Goal: Task Accomplishment & Management: Complete application form

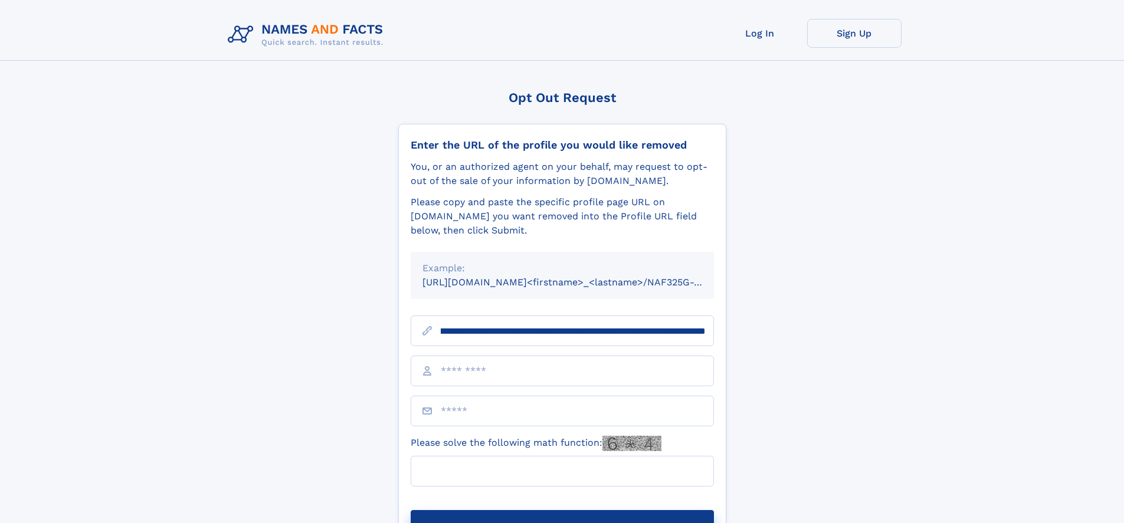
scroll to position [0, 137]
type input "**********"
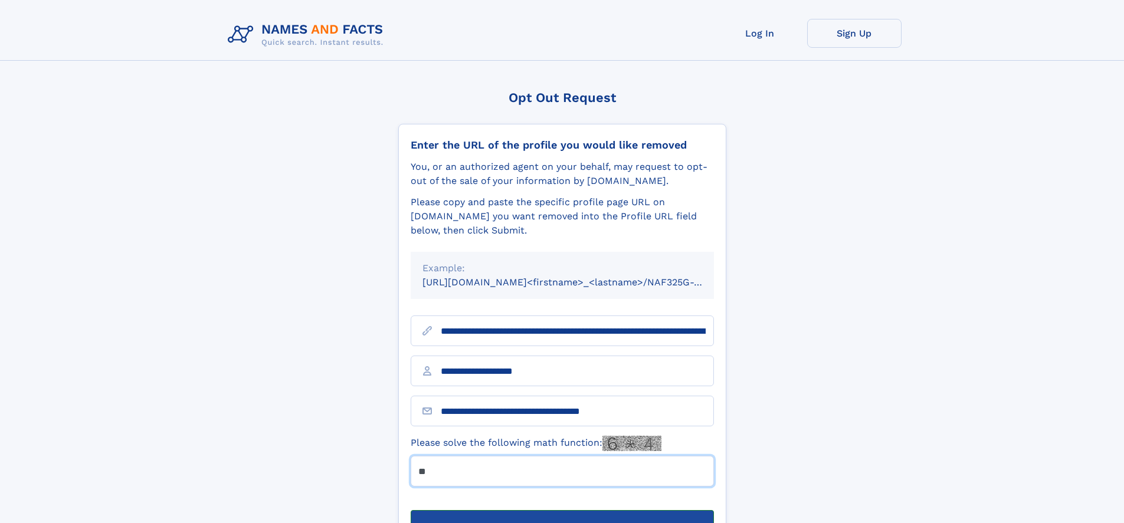
type input "**"
click at [562, 510] on button "Submit Opt Out Request" at bounding box center [562, 529] width 303 height 38
